Goal: Information Seeking & Learning: Learn about a topic

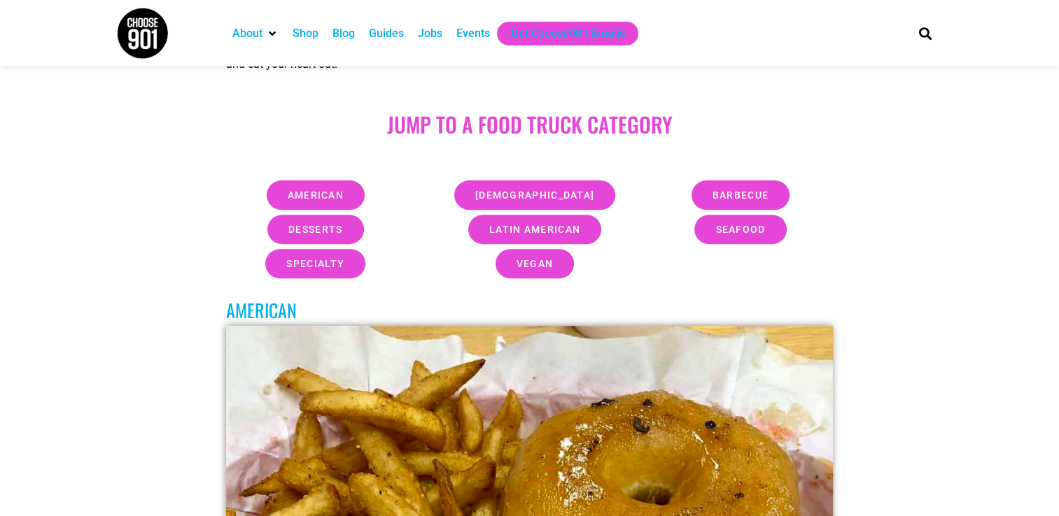
scroll to position [420, 0]
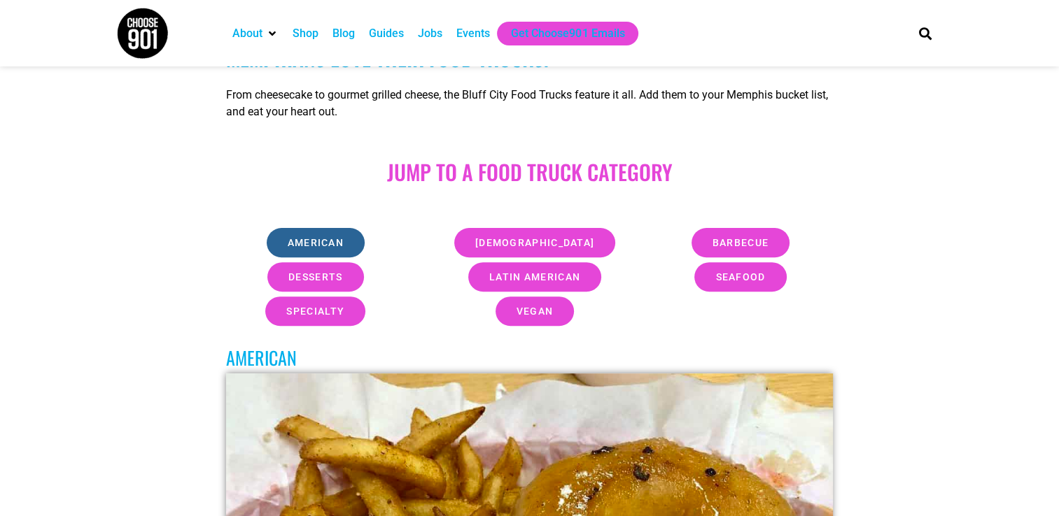
click at [305, 245] on span "american" at bounding box center [316, 243] width 56 height 10
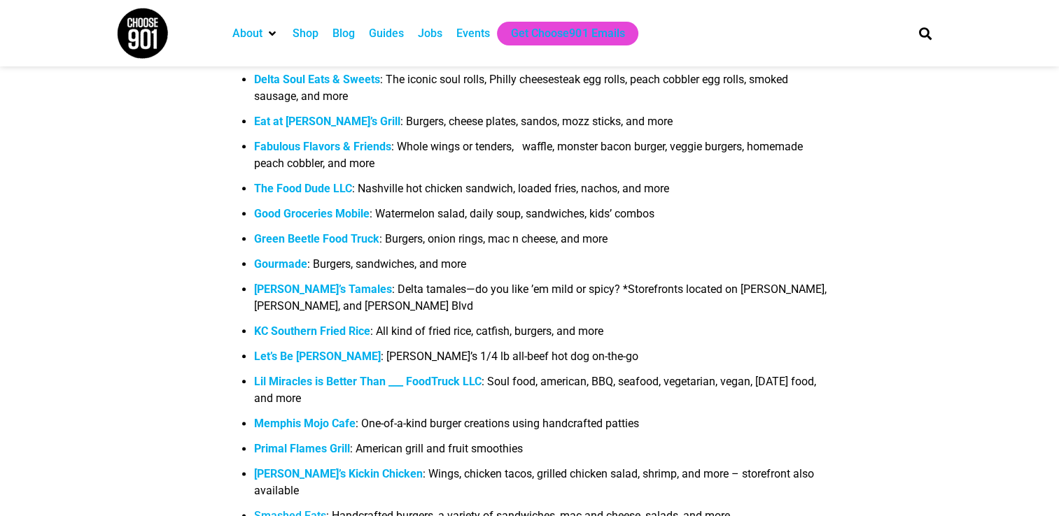
scroll to position [1539, 0]
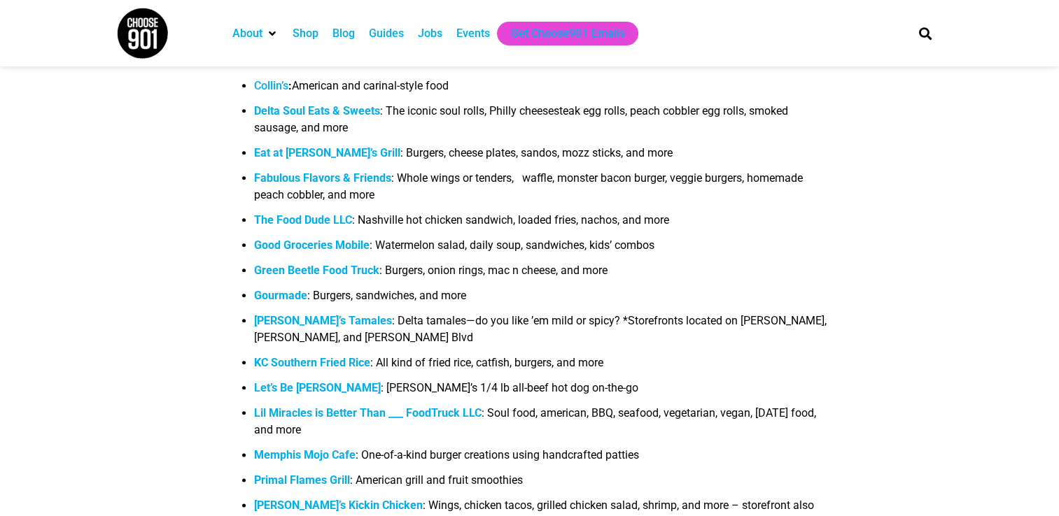
click at [330, 367] on strong "KC Southern Fried Rice" at bounding box center [312, 362] width 116 height 13
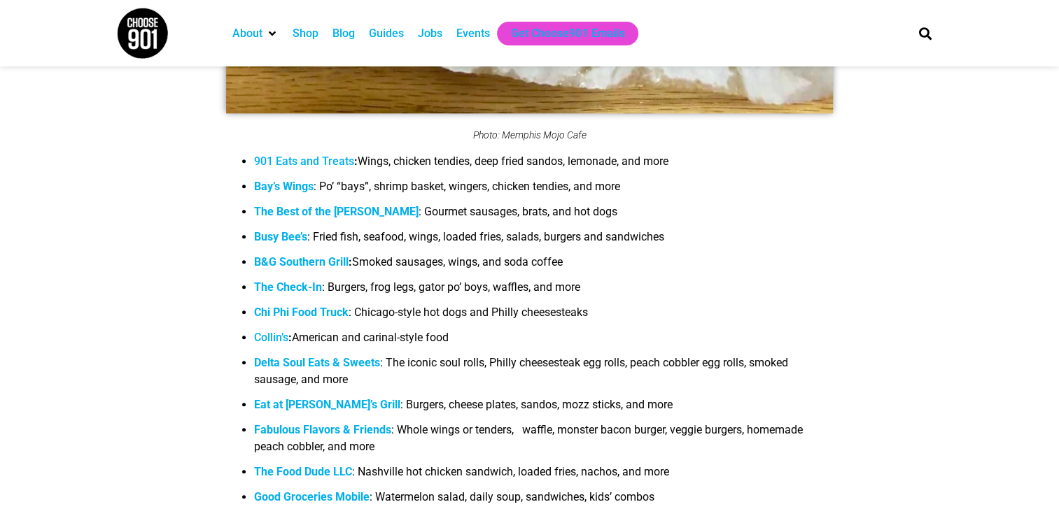
scroll to position [1329, 0]
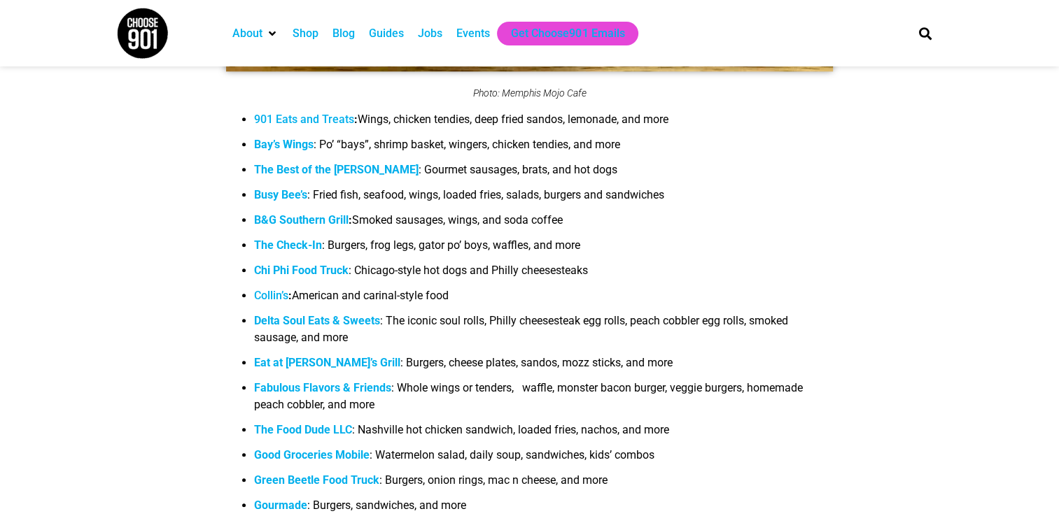
click at [264, 202] on b "Busy Bee’s" at bounding box center [280, 194] width 53 height 13
click at [294, 271] on strong "Chi Phi Food Truck" at bounding box center [301, 270] width 94 height 13
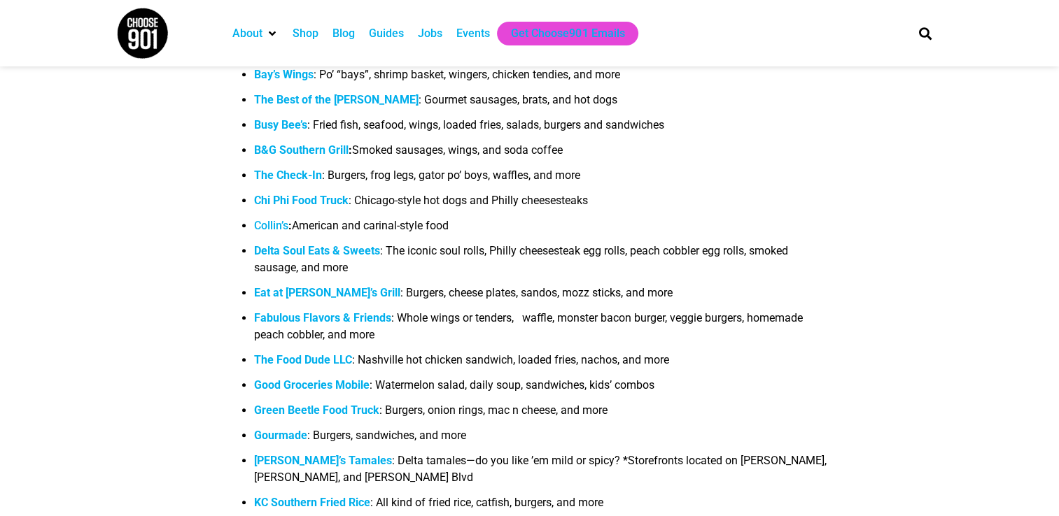
scroll to position [1469, 0]
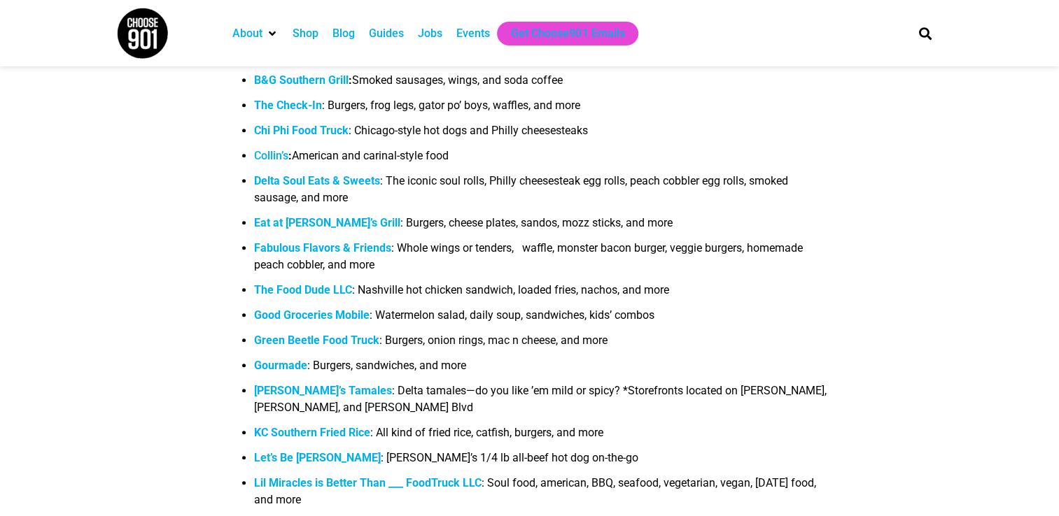
click at [305, 249] on b "Fabulous Flavors & Friends" at bounding box center [322, 247] width 137 height 13
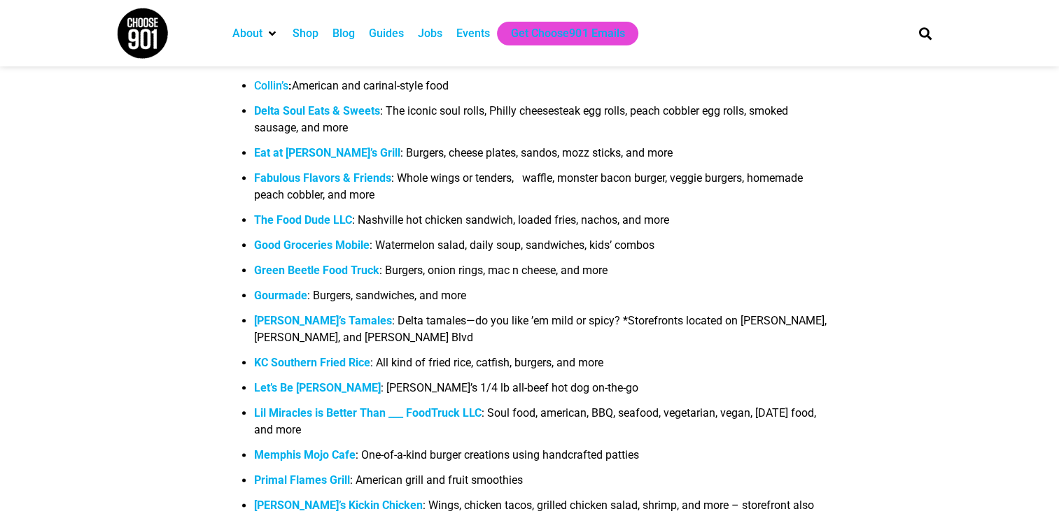
click at [278, 298] on b "Gourmade" at bounding box center [280, 295] width 53 height 13
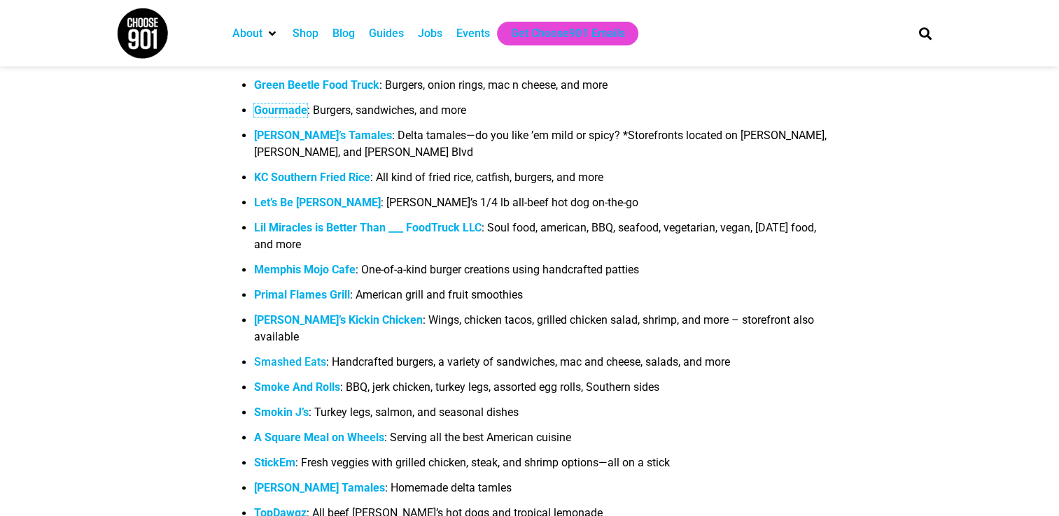
scroll to position [1749, 0]
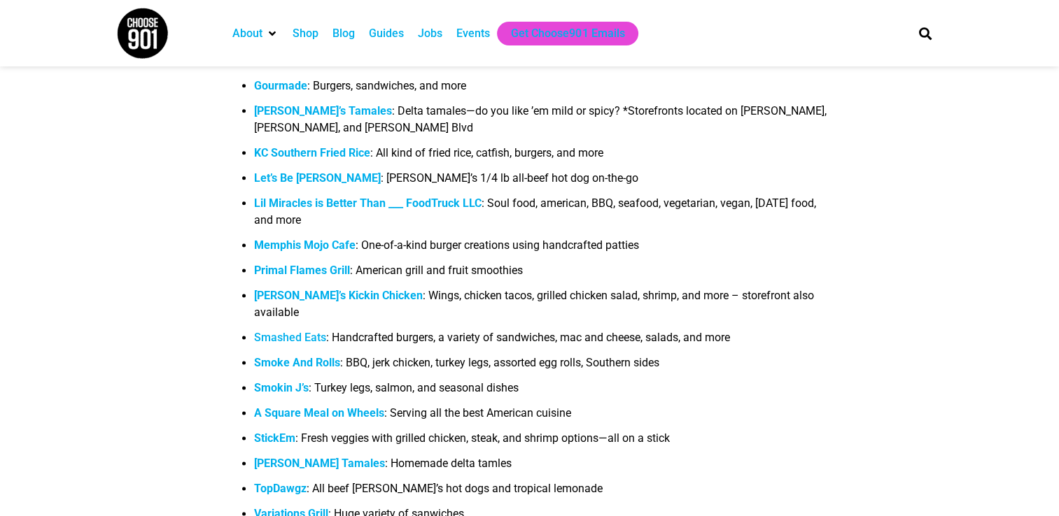
click at [300, 298] on b "[PERSON_NAME]’s Kickin Chicken" at bounding box center [338, 295] width 169 height 13
click at [277, 356] on b "Smoke And Rolls" at bounding box center [297, 362] width 86 height 13
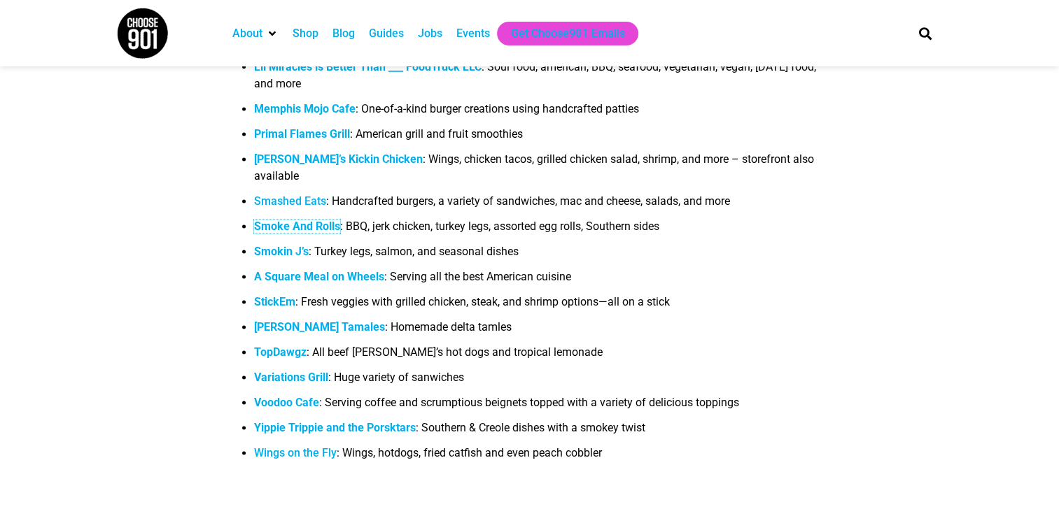
scroll to position [1889, 0]
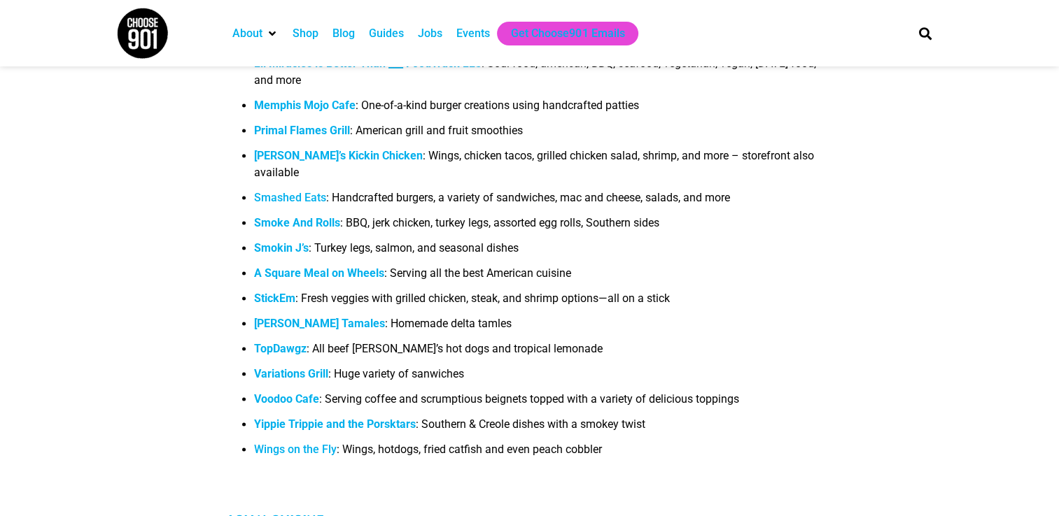
click at [308, 267] on b "A Square Meal on Wheels" at bounding box center [319, 273] width 130 height 13
click at [280, 367] on strong "Variations Grill" at bounding box center [291, 373] width 74 height 13
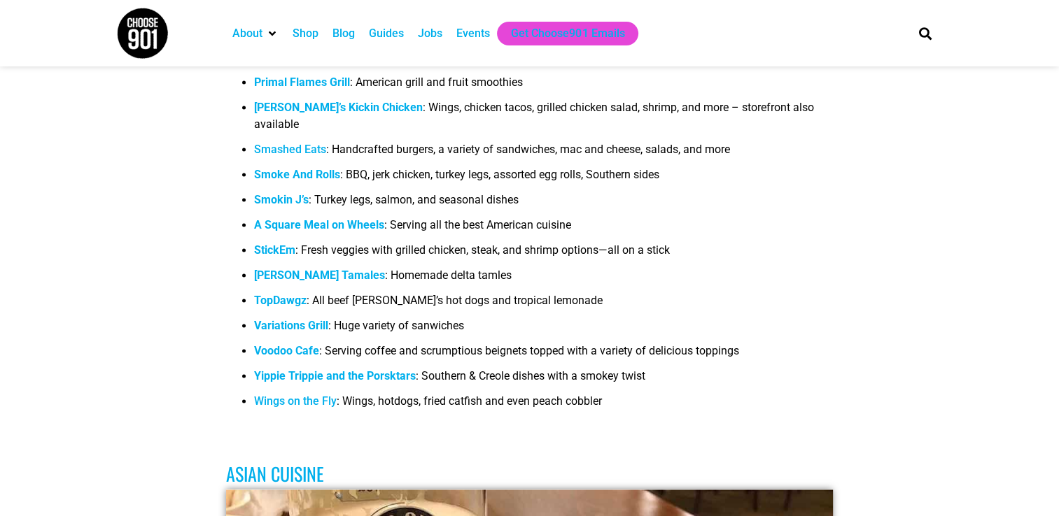
scroll to position [1959, 0]
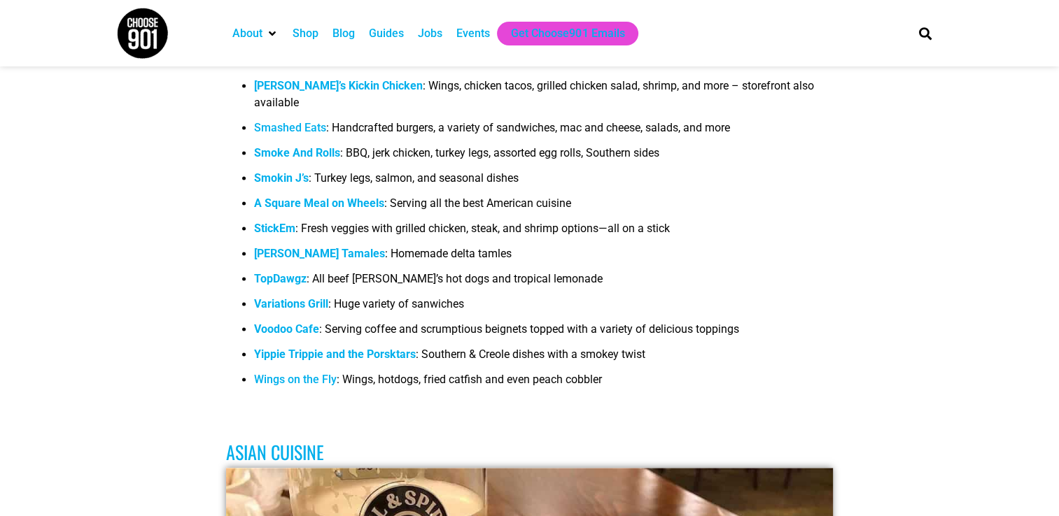
click at [291, 373] on link "Wings on the Fly" at bounding box center [295, 379] width 83 height 13
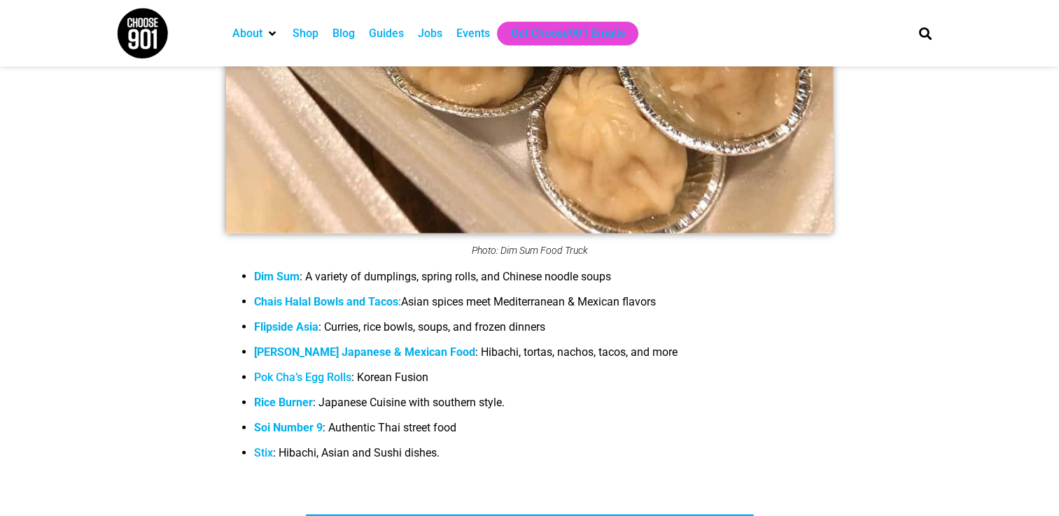
scroll to position [3009, 0]
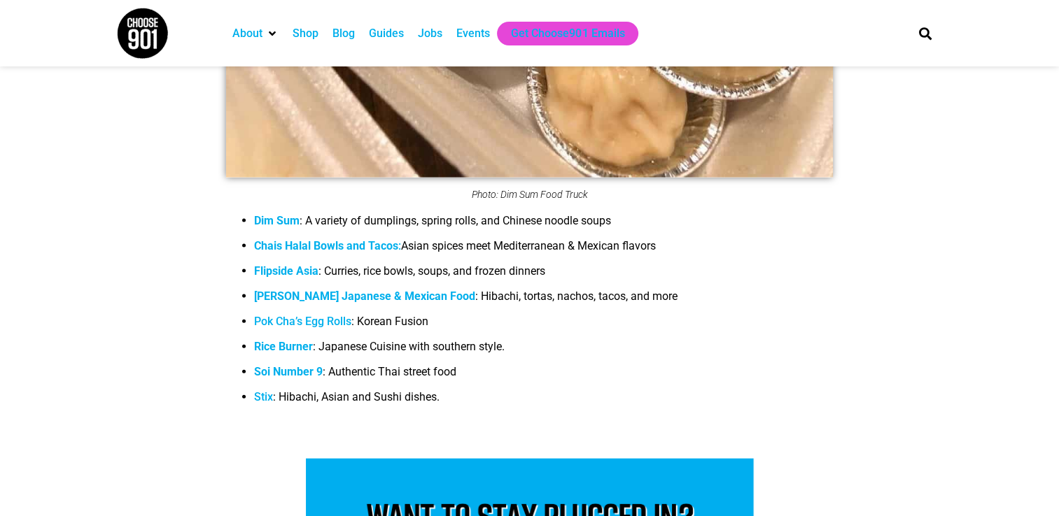
click at [295, 239] on strong "Chais Halal Bowls and Tacos" at bounding box center [326, 245] width 144 height 13
click at [269, 290] on span "[PERSON_NAME] Japanese & Mexican Food" at bounding box center [364, 296] width 221 height 13
click at [281, 340] on b "Rice Burner" at bounding box center [283, 346] width 59 height 13
click at [297, 365] on b "Soi Number 9" at bounding box center [288, 371] width 69 height 13
click at [265, 390] on link "Stix" at bounding box center [263, 396] width 19 height 13
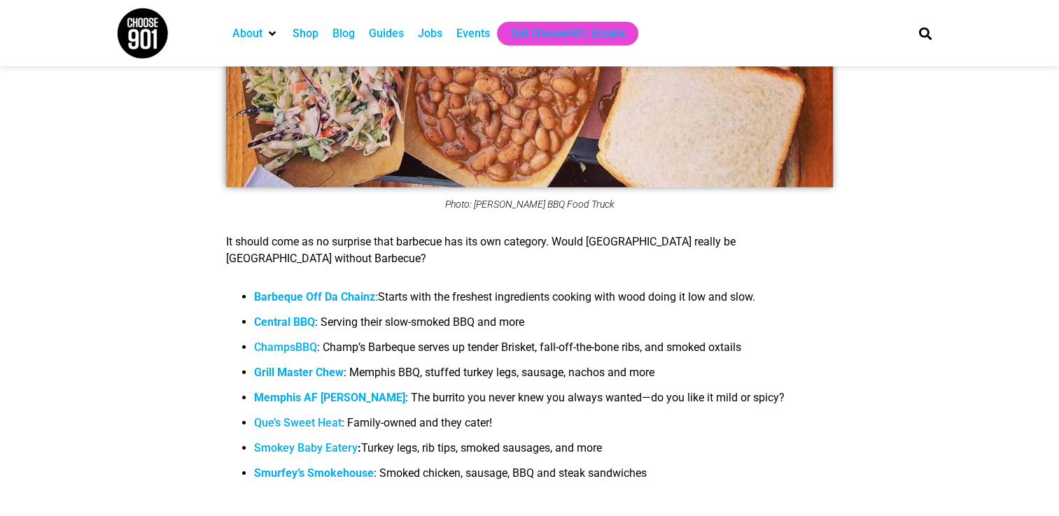
scroll to position [4268, 0]
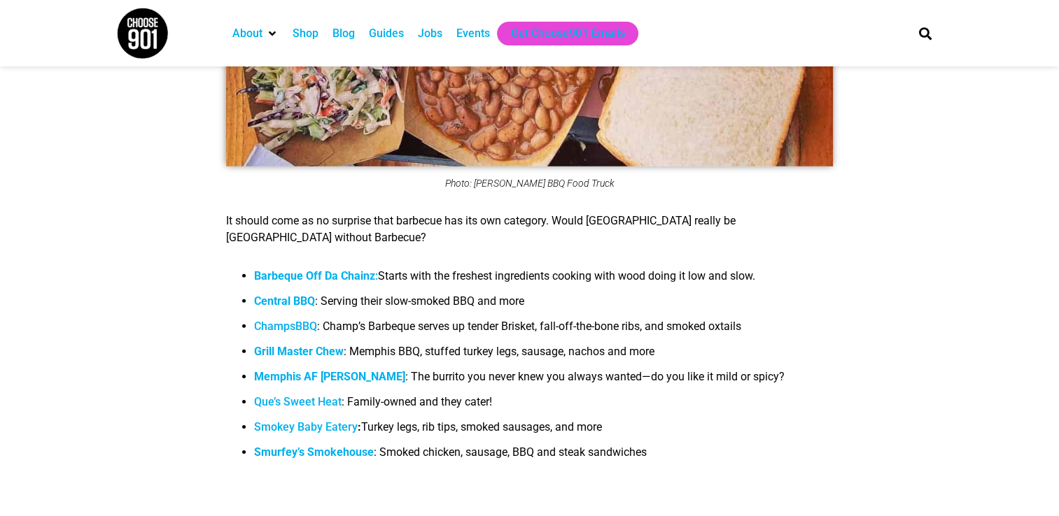
click at [285, 295] on b "Central BBQ" at bounding box center [284, 301] width 61 height 13
click at [283, 345] on b "Grill Master Chew" at bounding box center [299, 351] width 90 height 13
click at [295, 370] on strong "Memphis AF [PERSON_NAME]" at bounding box center [329, 376] width 151 height 13
click at [310, 421] on link "Smokey Baby Eatery" at bounding box center [306, 427] width 104 height 13
click at [309, 446] on b "Smurfey’s Smokehouse" at bounding box center [314, 452] width 120 height 13
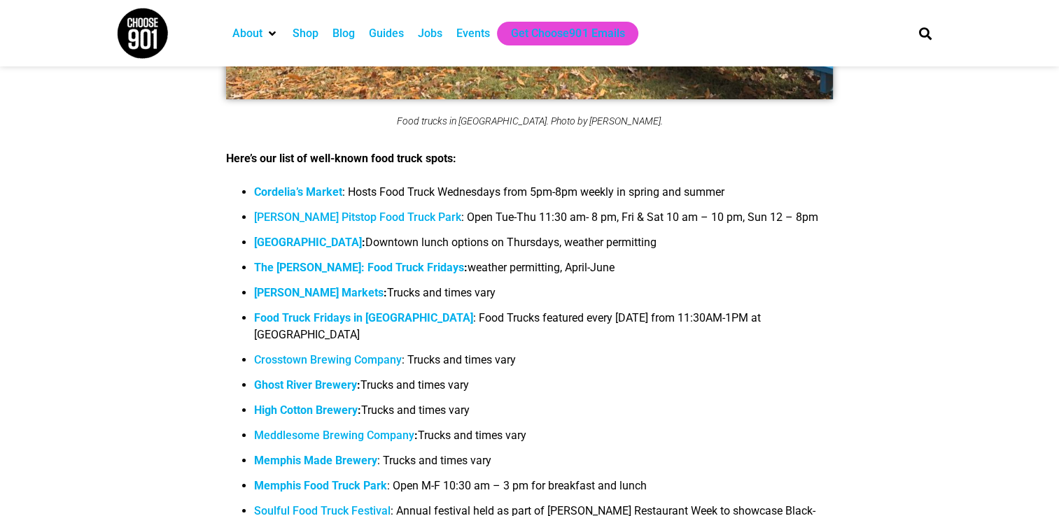
scroll to position [10282, 0]
